Goal: Information Seeking & Learning: Understand process/instructions

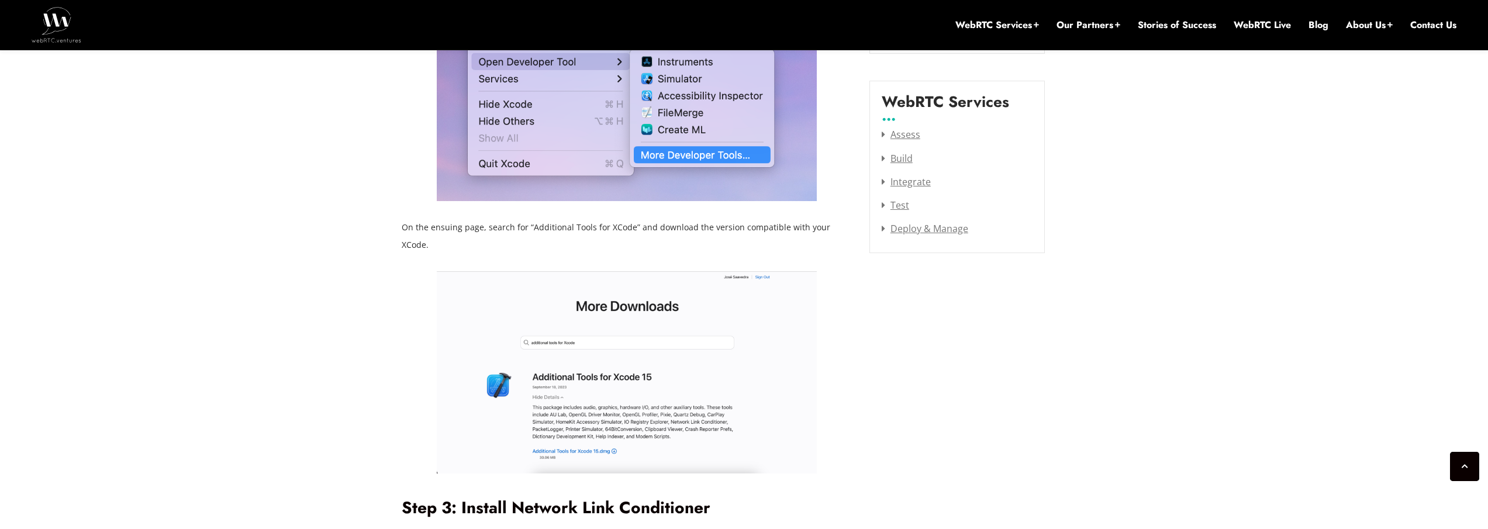
scroll to position [1575, 0]
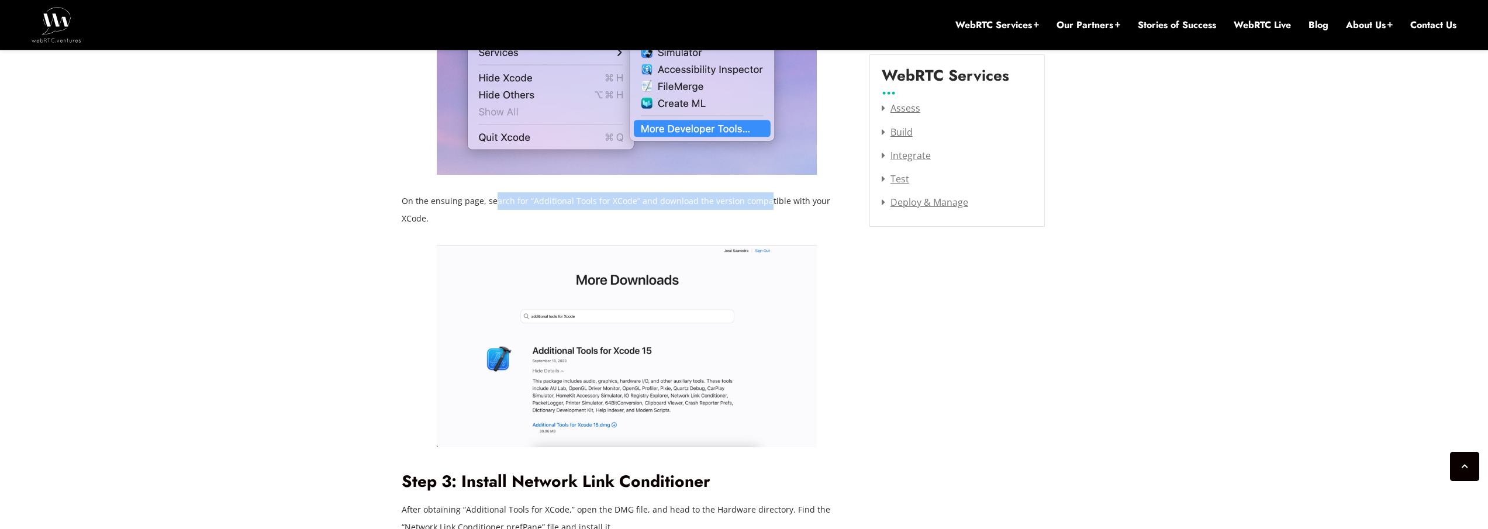
drag, startPoint x: 493, startPoint y: 203, endPoint x: 769, endPoint y: 206, distance: 275.9
click at [766, 206] on p "On the ensuing page, search for “Additional Tools for XCode” and download the v…" at bounding box center [627, 209] width 450 height 35
click at [598, 199] on p "On the ensuing page, search for “Additional Tools for XCode” and download the v…" at bounding box center [627, 209] width 450 height 35
drag, startPoint x: 630, startPoint y: 201, endPoint x: 525, endPoint y: 202, distance: 104.1
click at [525, 202] on p "On the ensuing page, search for “Additional Tools for XCode” and download the v…" at bounding box center [627, 209] width 450 height 35
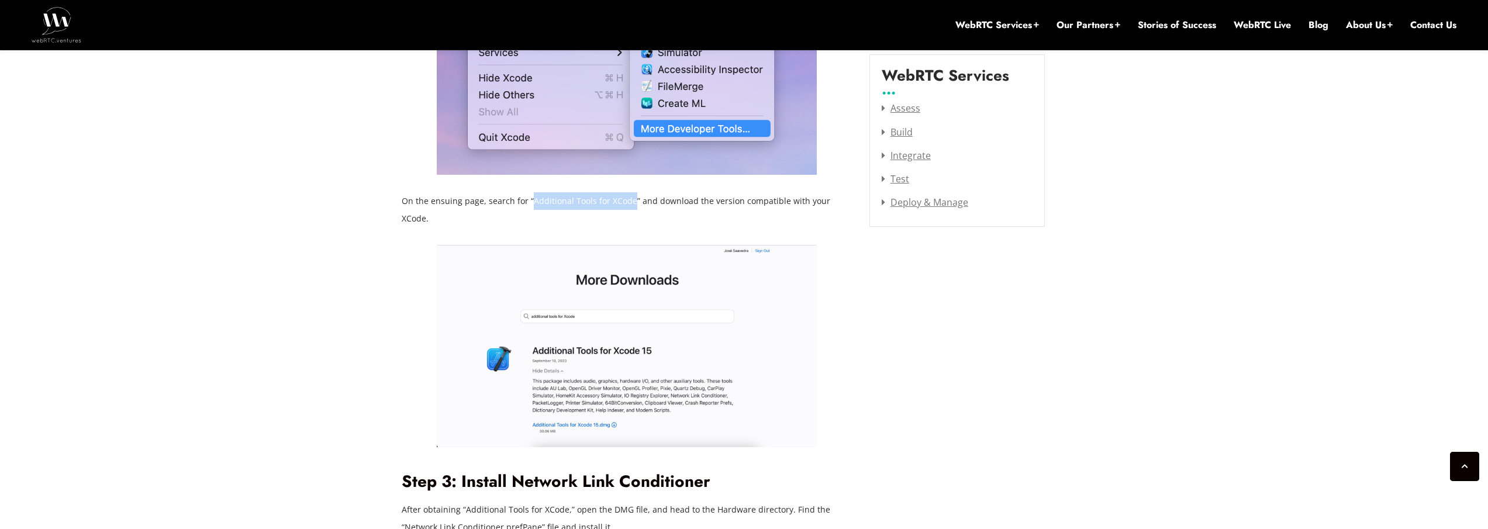
click at [530, 202] on p "On the ensuing page, search for “Additional Tools for XCode” and download the v…" at bounding box center [627, 209] width 450 height 35
copy p "Additional Tools for XCode"
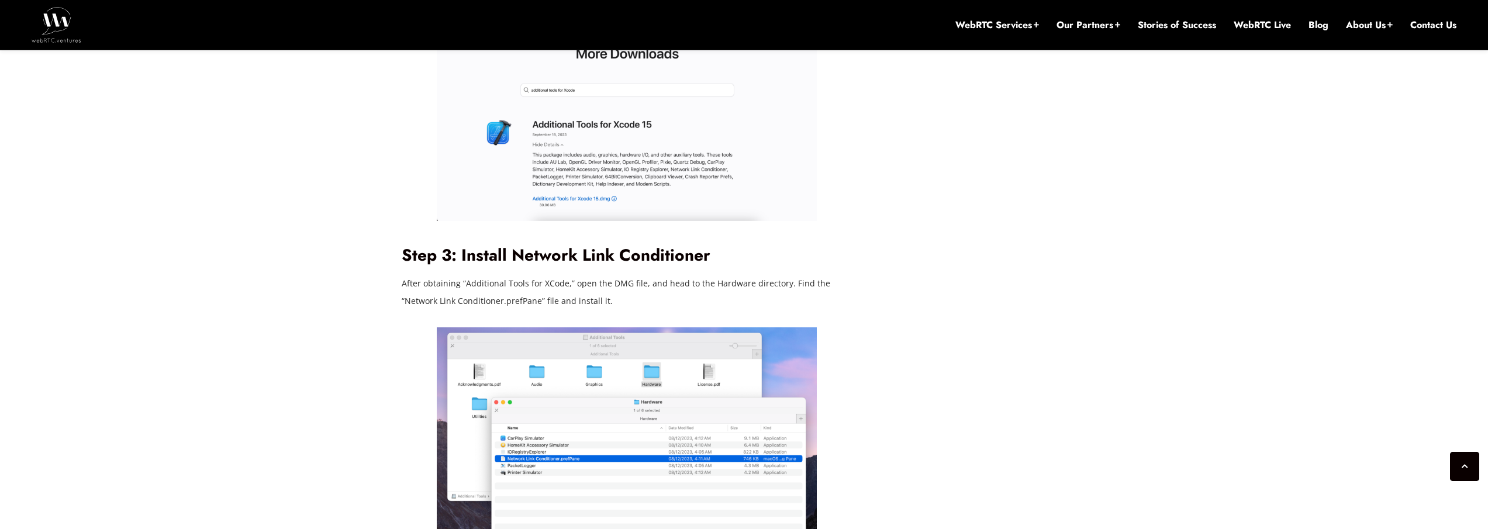
scroll to position [1892, 0]
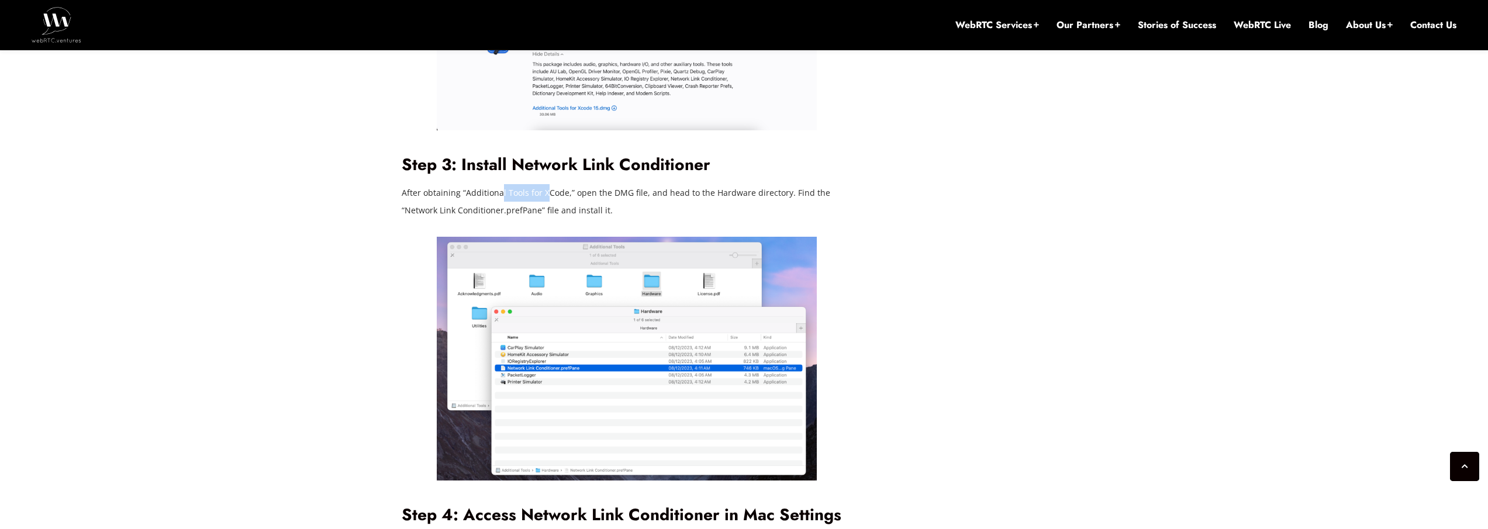
drag, startPoint x: 515, startPoint y: 175, endPoint x: 547, endPoint y: 176, distance: 31.6
click at [547, 184] on p "After obtaining “Additional Tools for XCode,” open the DMG file, and head to th…" at bounding box center [627, 201] width 450 height 35
drag, startPoint x: 587, startPoint y: 177, endPoint x: 659, endPoint y: 177, distance: 71.9
click at [659, 184] on p "After obtaining “Additional Tools for XCode,” open the DMG file, and head to th…" at bounding box center [627, 201] width 450 height 35
drag, startPoint x: 731, startPoint y: 175, endPoint x: 763, endPoint y: 176, distance: 31.6
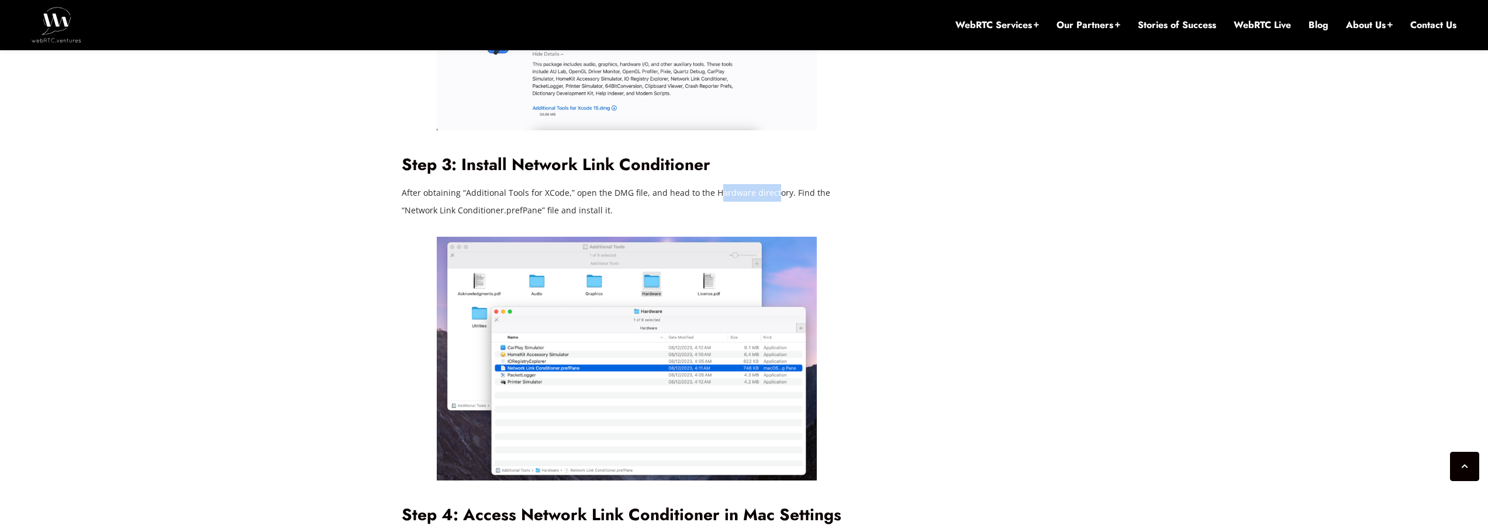
click at [772, 184] on p "After obtaining “Additional Tools for XCode,” open the DMG file, and head to th…" at bounding box center [627, 201] width 450 height 35
drag, startPoint x: 460, startPoint y: 197, endPoint x: 528, endPoint y: 193, distance: 68.5
click at [521, 193] on p "After obtaining “Additional Tools for XCode,” open the DMG file, and head to th…" at bounding box center [627, 201] width 450 height 35
click at [533, 193] on p "After obtaining “Additional Tools for XCode,” open the DMG file, and head to th…" at bounding box center [627, 201] width 450 height 35
drag, startPoint x: 537, startPoint y: 193, endPoint x: 474, endPoint y: 193, distance: 62.5
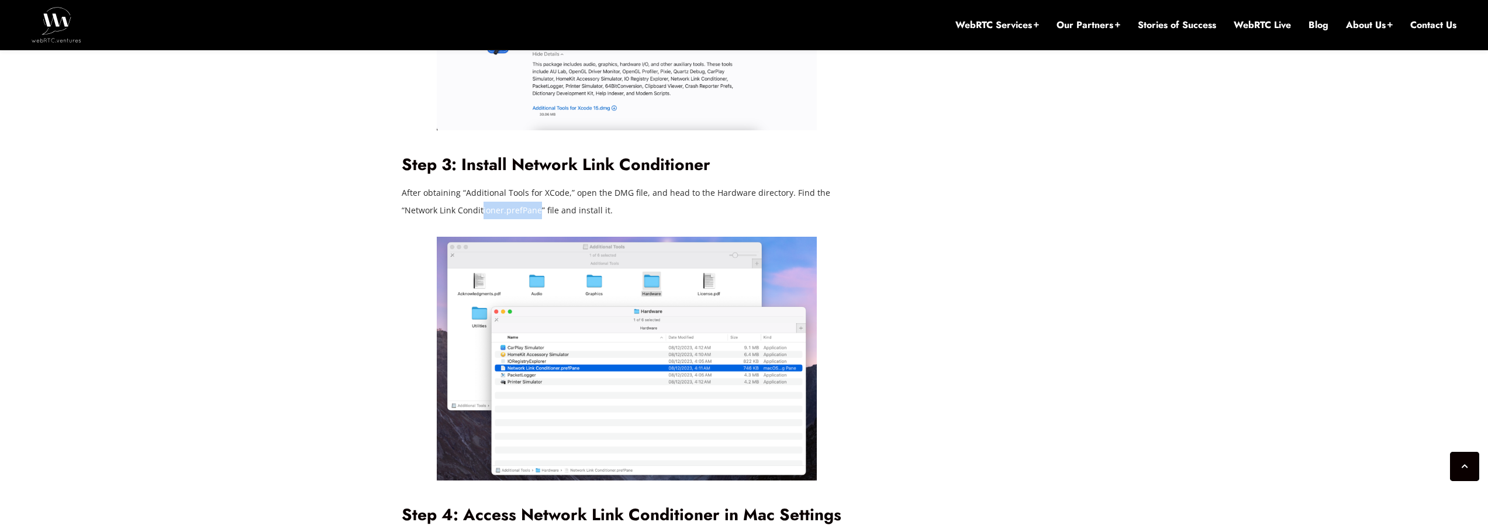
click at [476, 193] on p "After obtaining “Additional Tools for XCode,” open the DMG file, and head to th…" at bounding box center [627, 201] width 450 height 35
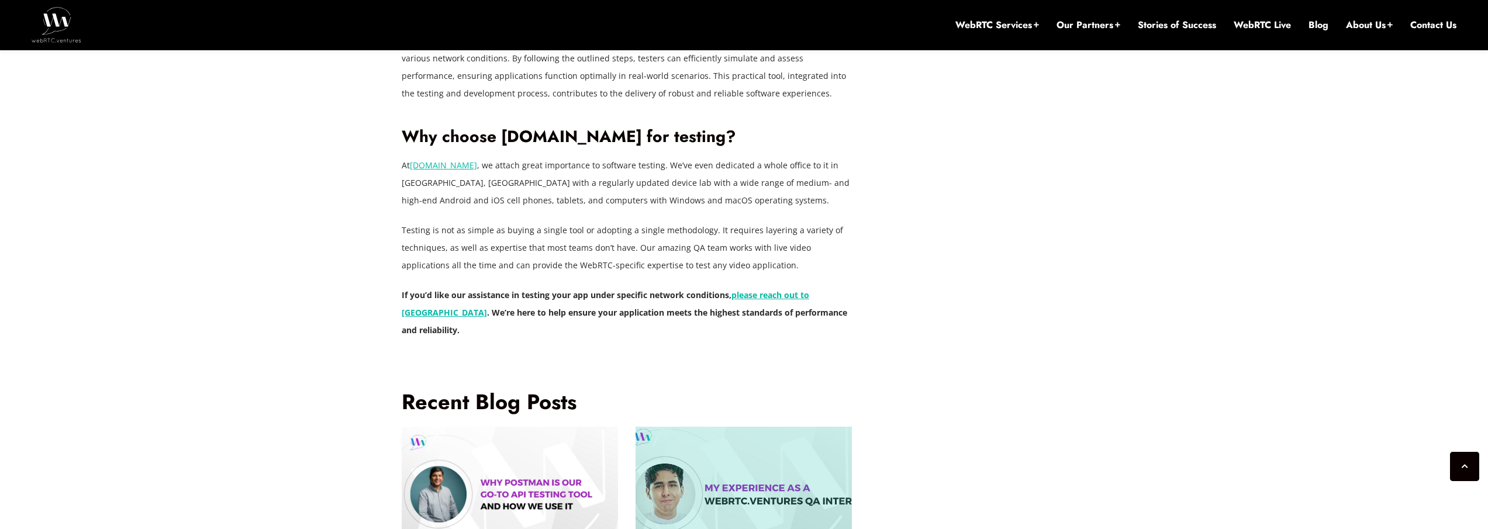
scroll to position [3620, 0]
